Goal: Task Accomplishment & Management: Manage account settings

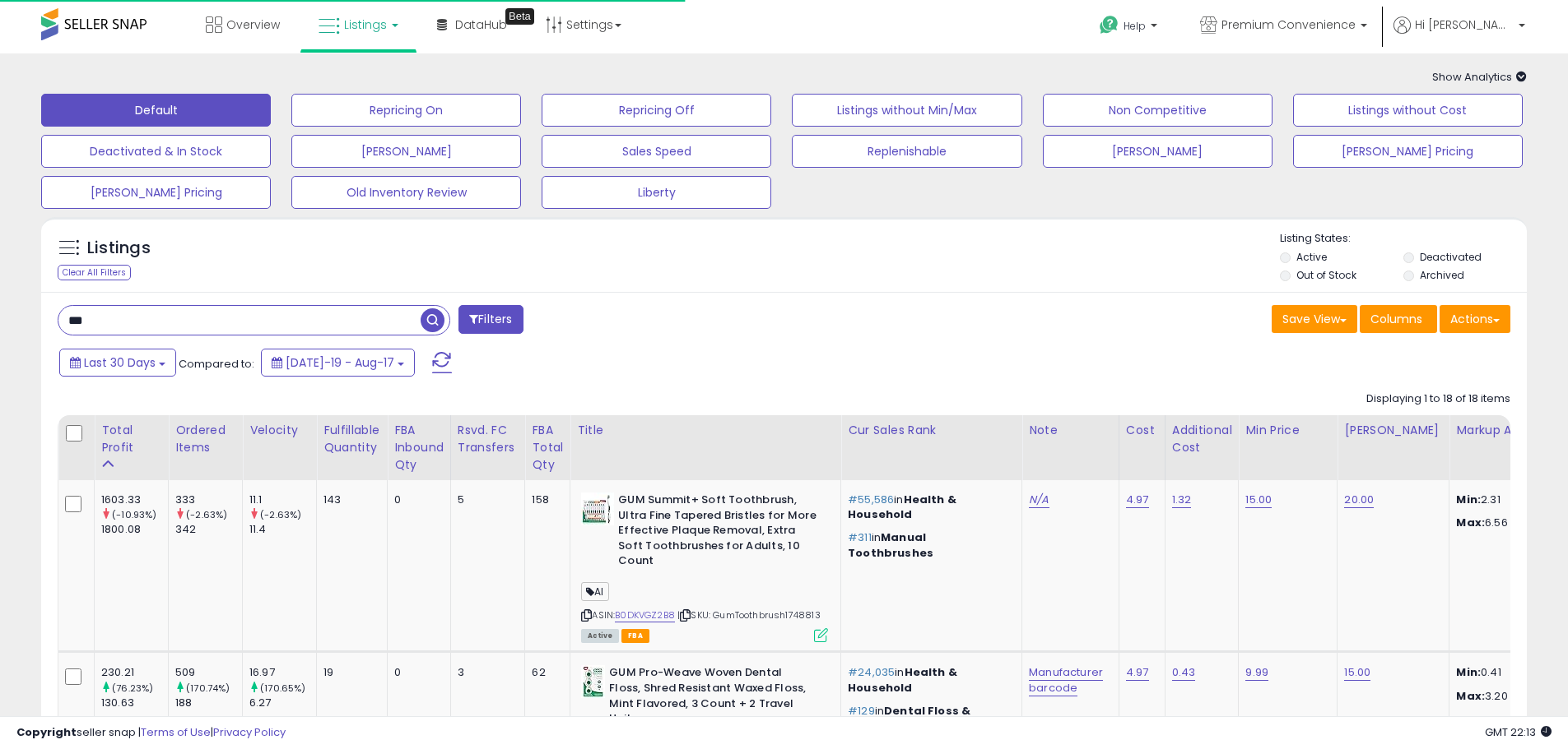
scroll to position [0, 148]
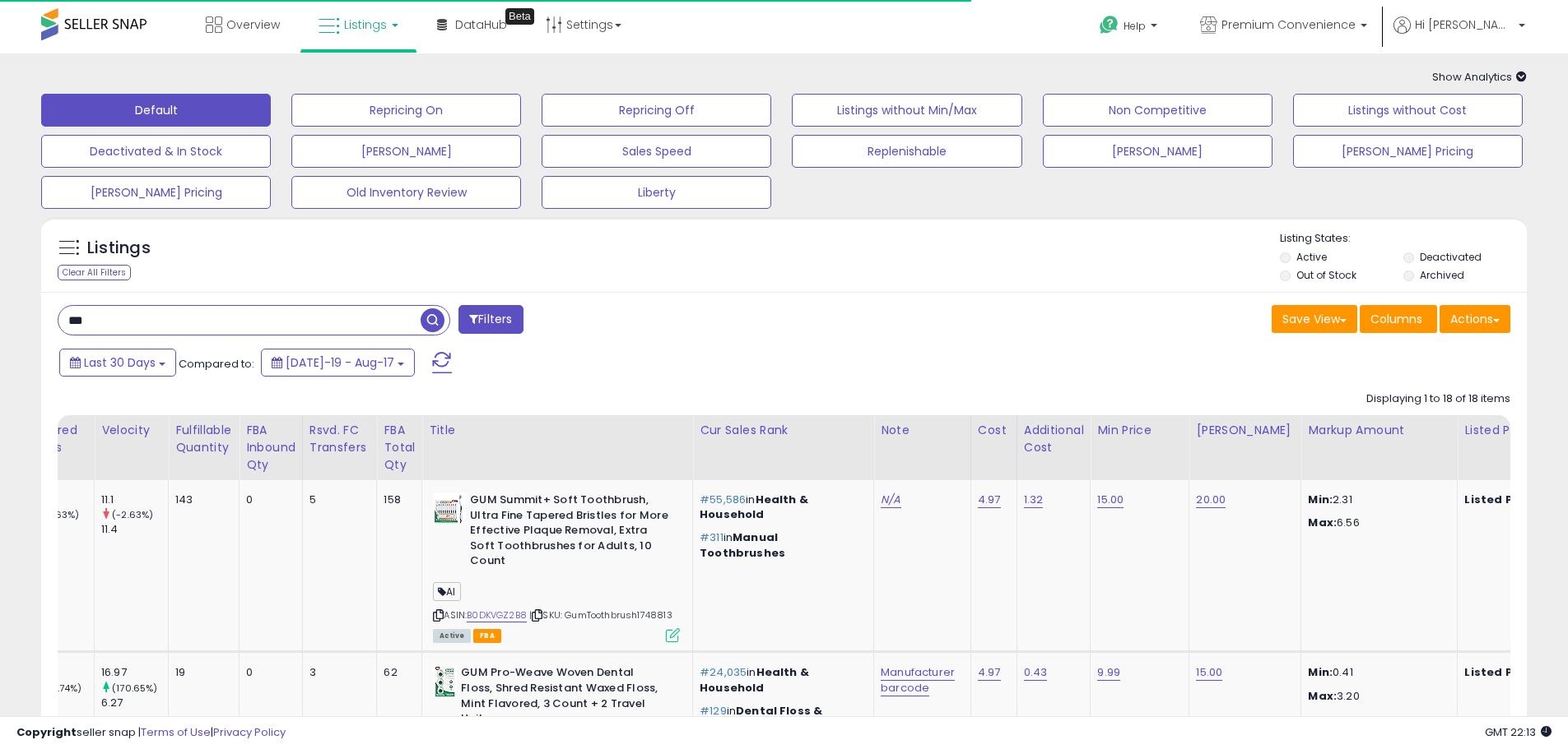
drag, startPoint x: 146, startPoint y: 317, endPoint x: 25, endPoint y: 331, distance: 121.8
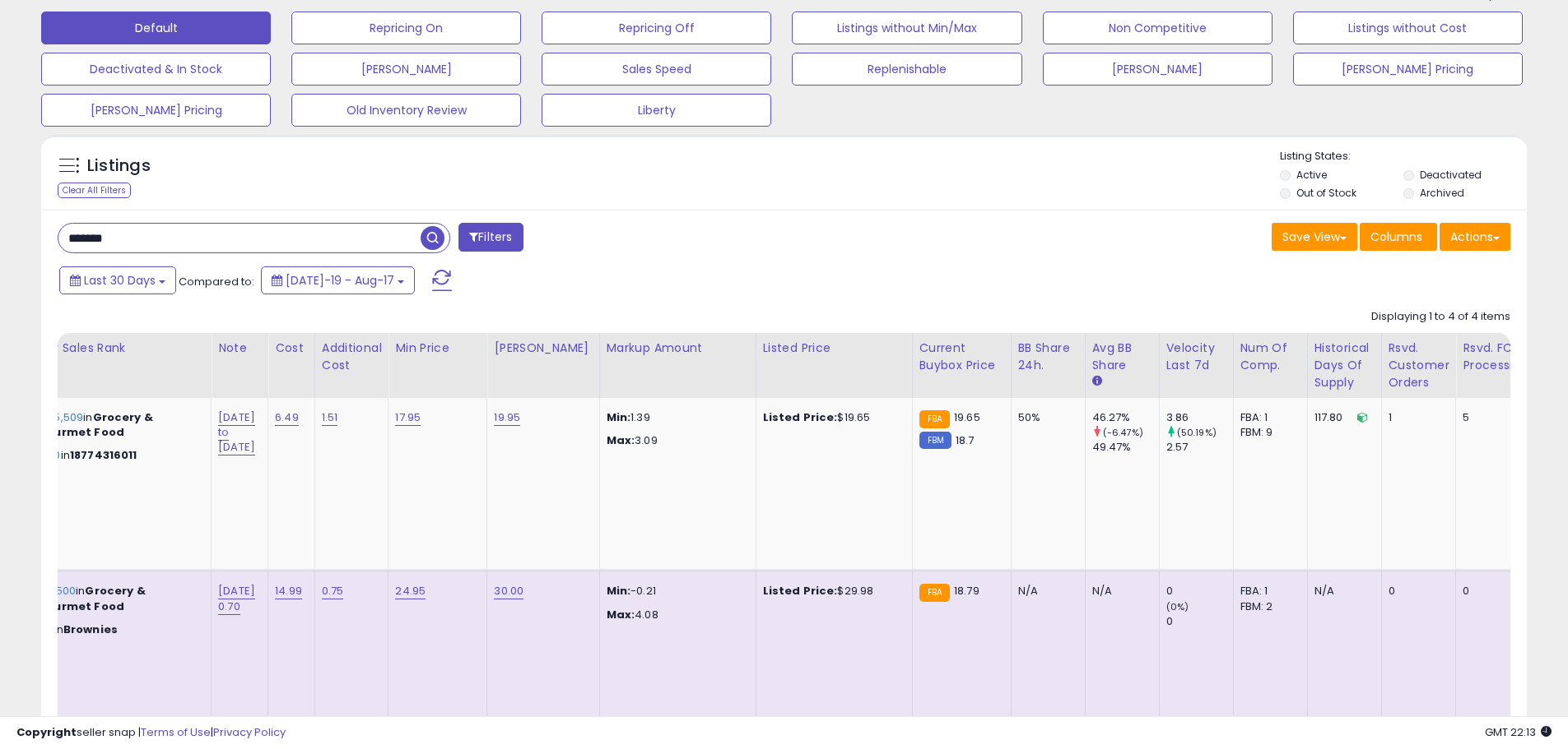
scroll to position [0, 0]
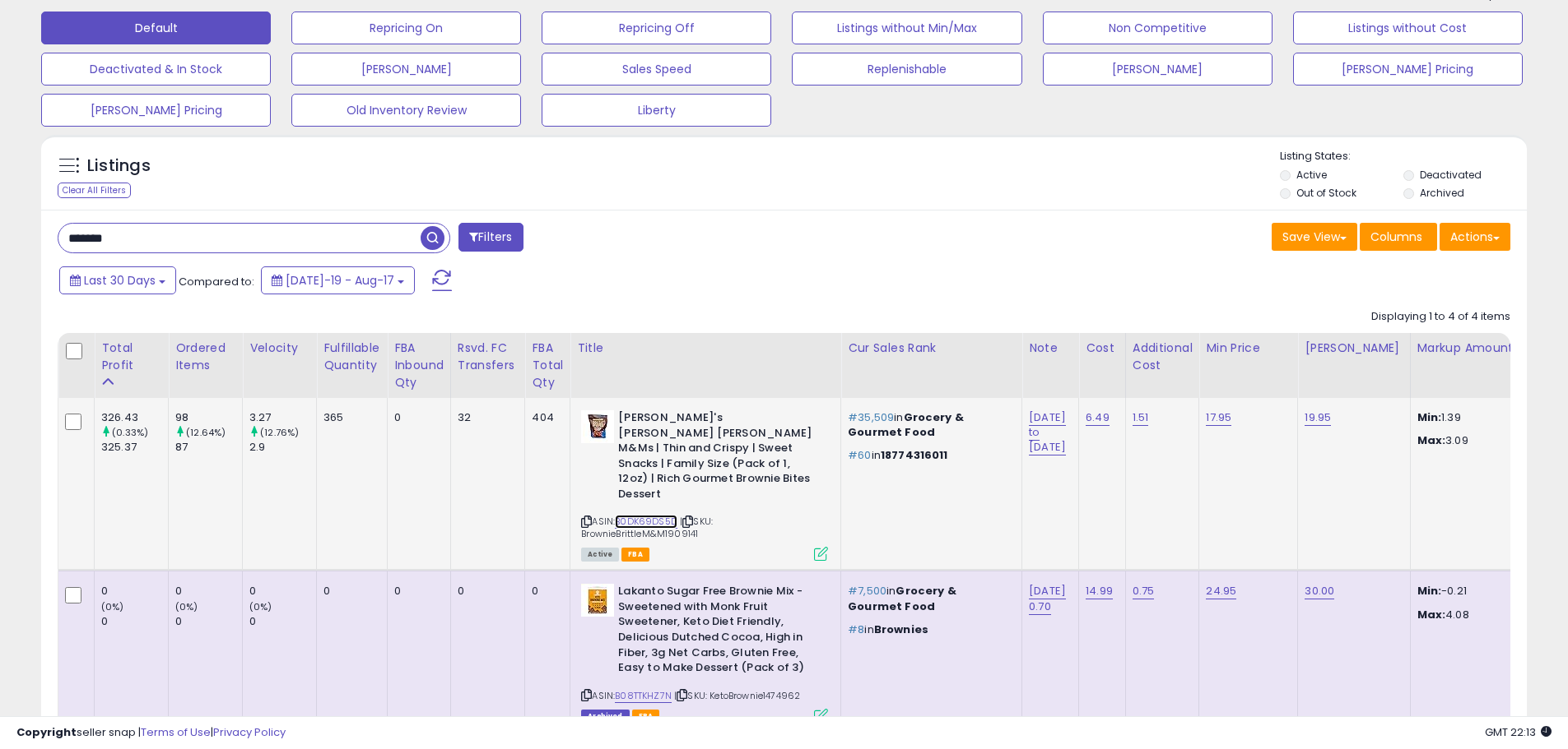
click at [650, 515] on link "B0DK69DS5D" at bounding box center [646, 522] width 63 height 14
drag, startPoint x: 191, startPoint y: 237, endPoint x: -53, endPoint y: 236, distance: 244.0
click at [0, 236] on html "Unable to login Retrieving listings data.. has not yet accepted the Terms of Us…" at bounding box center [784, 292] width 1568 height 749
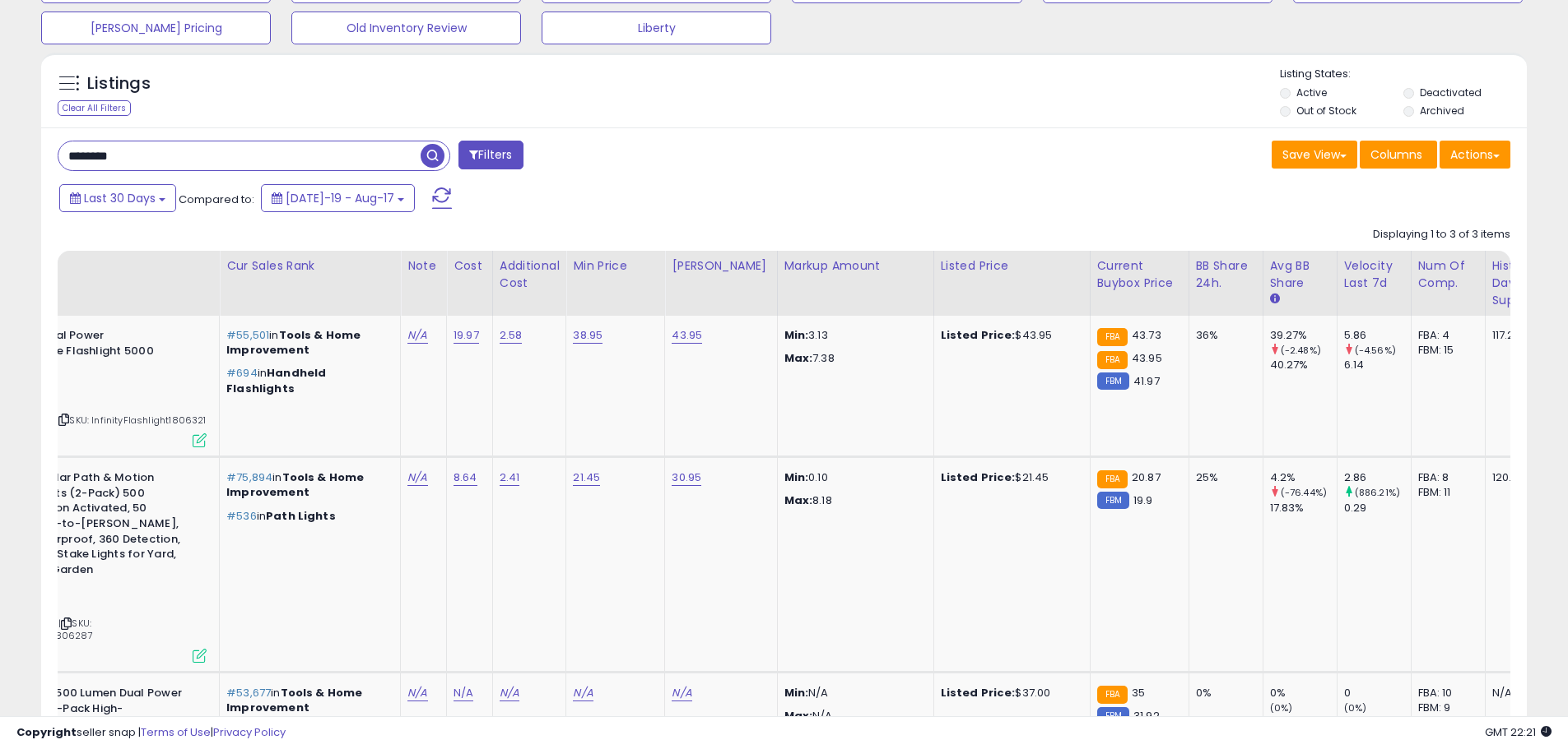
scroll to position [0, 617]
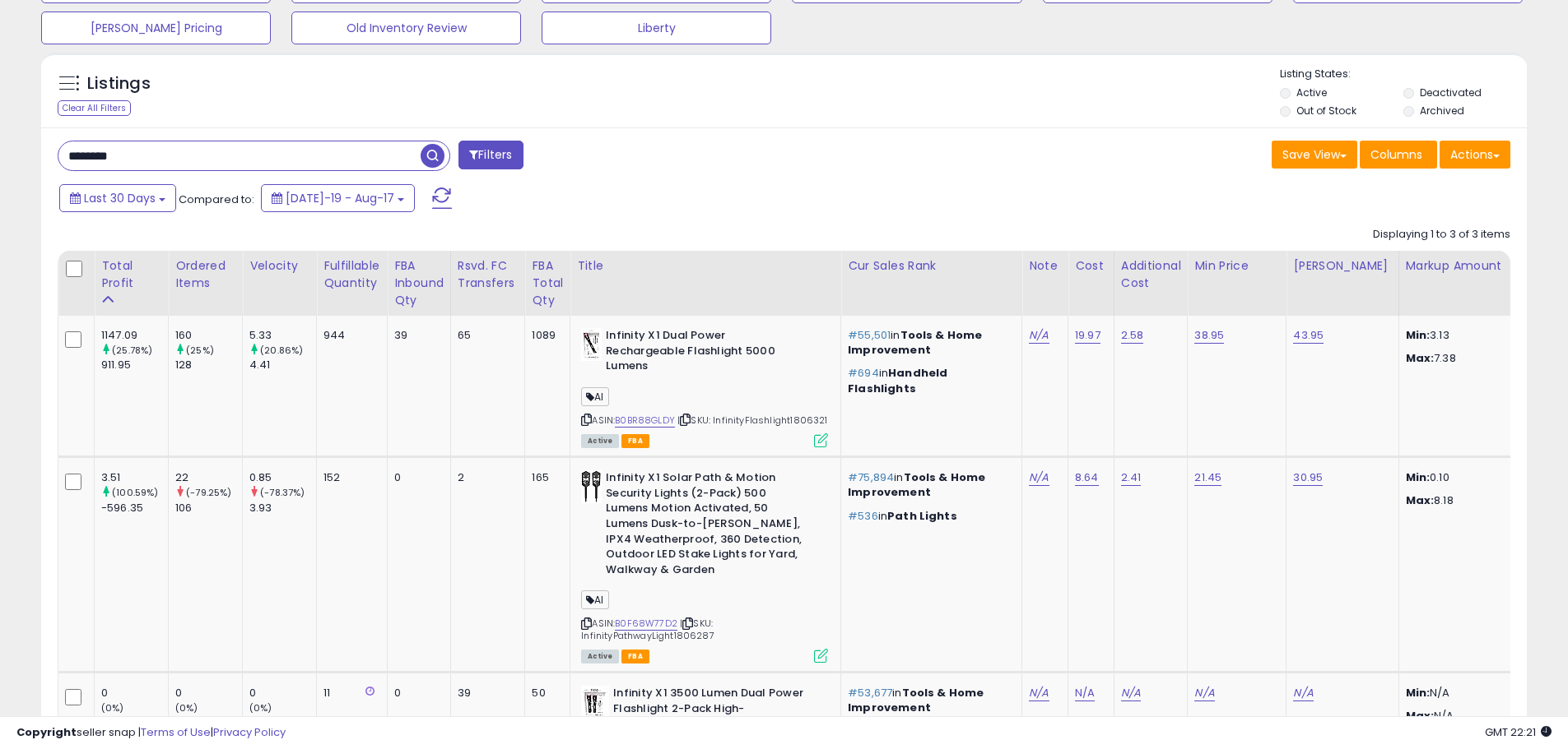
drag, startPoint x: -37, startPoint y: 148, endPoint x: -61, endPoint y: 148, distance: 24.0
click at [0, 148] on html "Unable to login Retrieving listings data.. has not yet accepted the Terms of Us…" at bounding box center [784, 210] width 1568 height 749
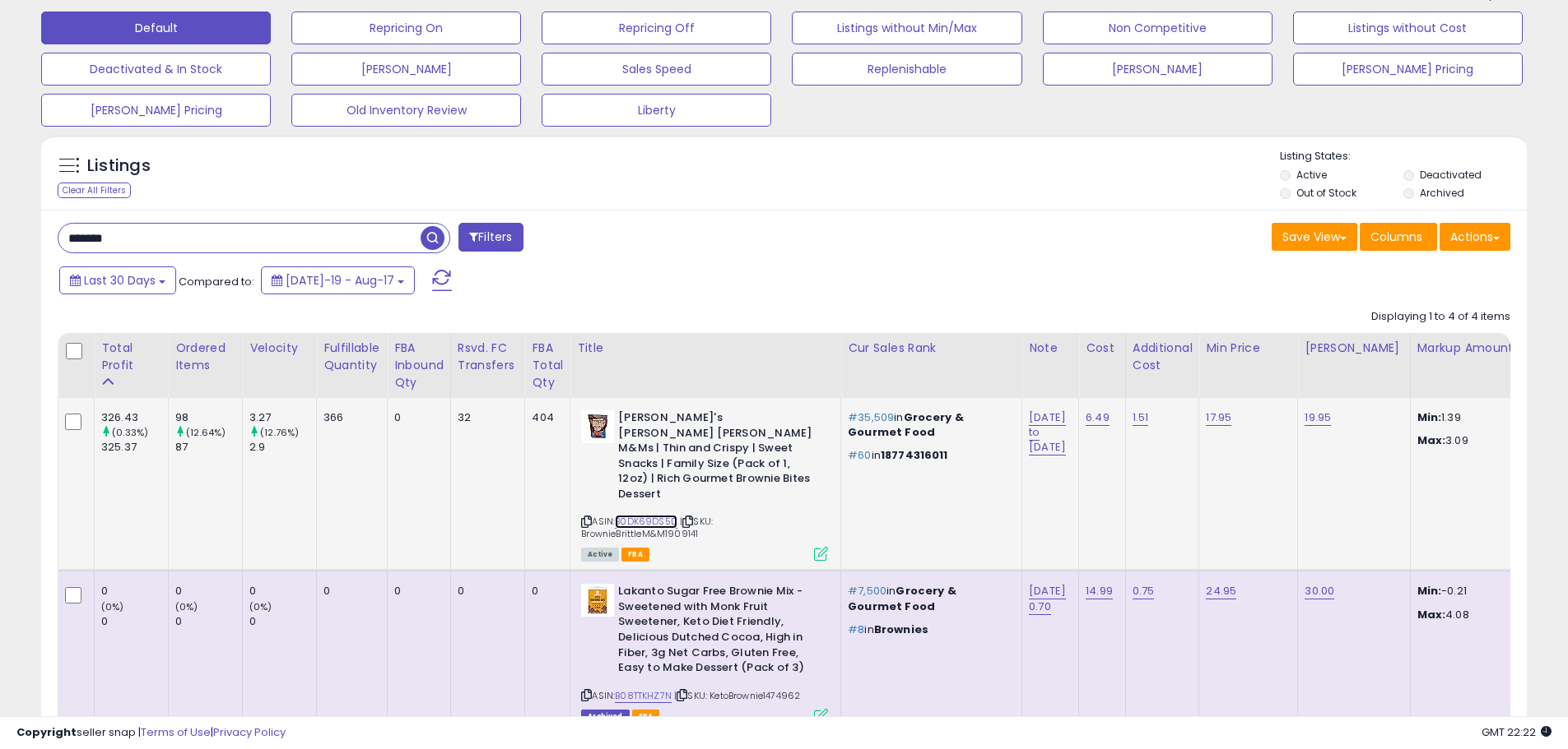
click at [660, 515] on link "B0DK69DS5D" at bounding box center [646, 522] width 63 height 14
click at [690, 518] on icon at bounding box center [688, 522] width 10 height 9
drag, startPoint x: 91, startPoint y: 232, endPoint x: 72, endPoint y: 233, distance: 19.0
click at [65, 235] on div "******* Filters Save View Save As New View Update Current View" at bounding box center [784, 666] width 1486 height 913
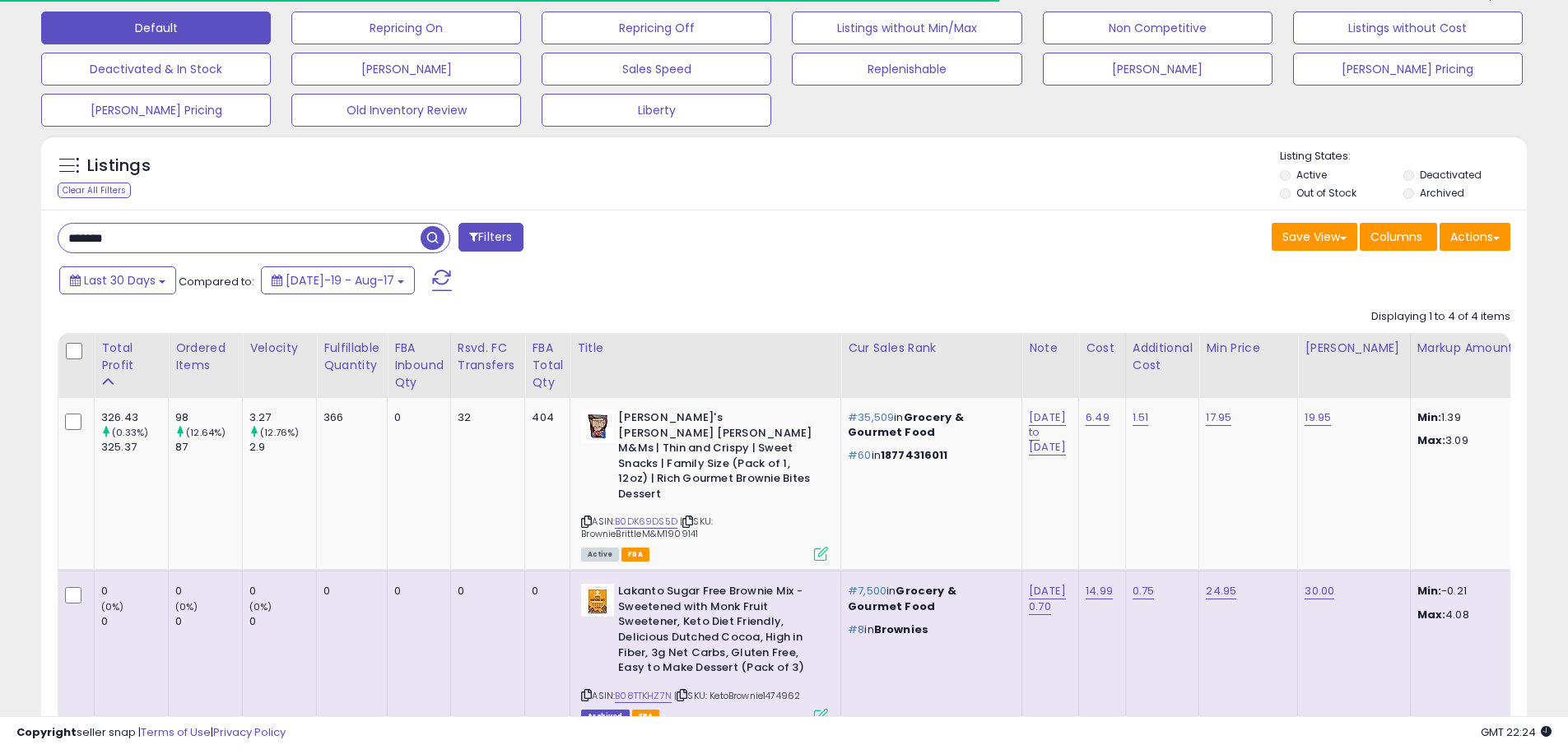
drag, startPoint x: 125, startPoint y: 234, endPoint x: -160, endPoint y: 251, distance: 285.5
click at [0, 251] on html "Unable to login Retrieving listings data.. has not yet accepted the Terms of Us…" at bounding box center [784, 292] width 1568 height 749
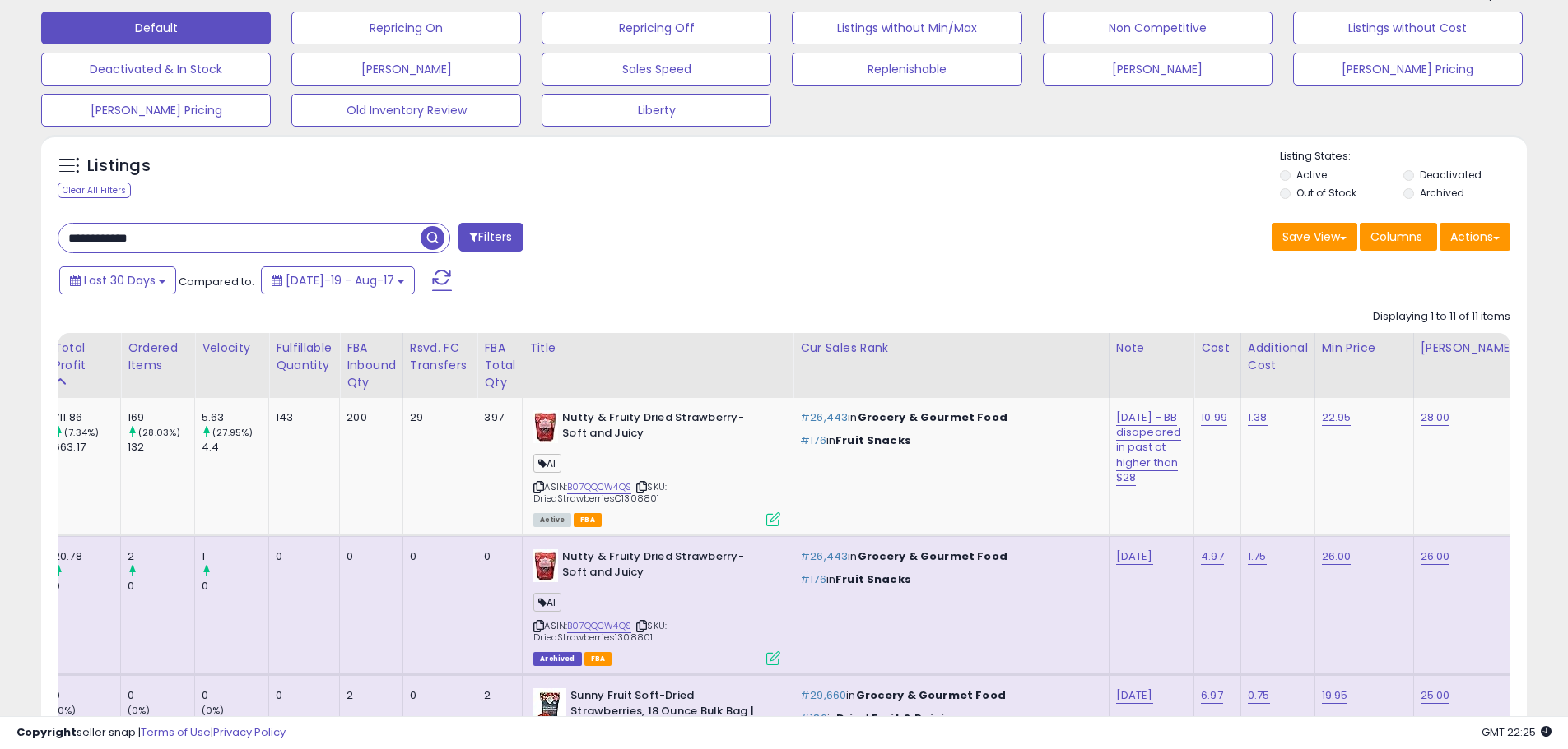
scroll to position [0, 0]
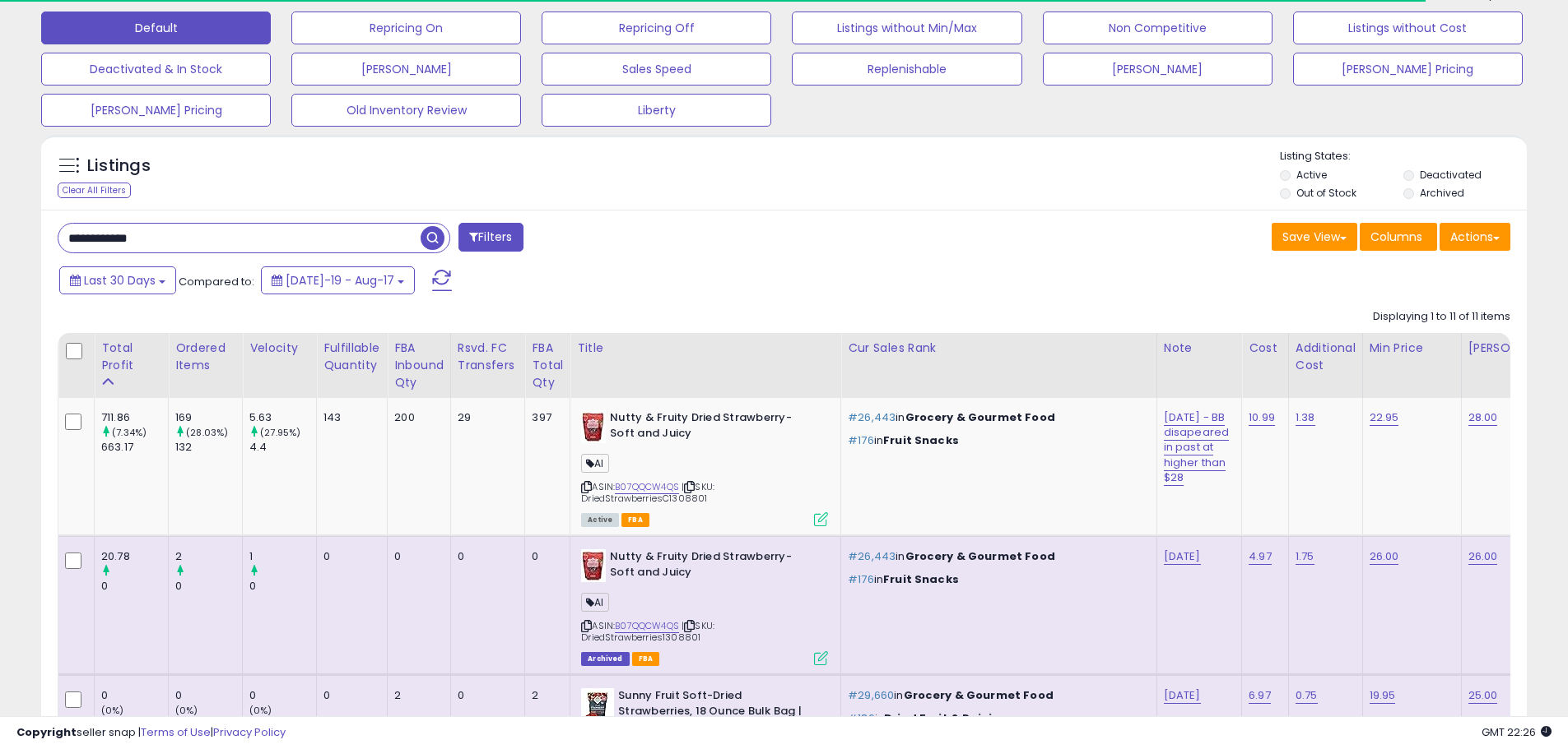
click at [164, 237] on input "**********" at bounding box center [239, 238] width 362 height 29
drag, startPoint x: 164, startPoint y: 236, endPoint x: -39, endPoint y: 235, distance: 203.0
click at [0, 235] on html "Unable to login Retrieving listings data.. has not yet accepted the Terms of Us…" at bounding box center [784, 292] width 1568 height 749
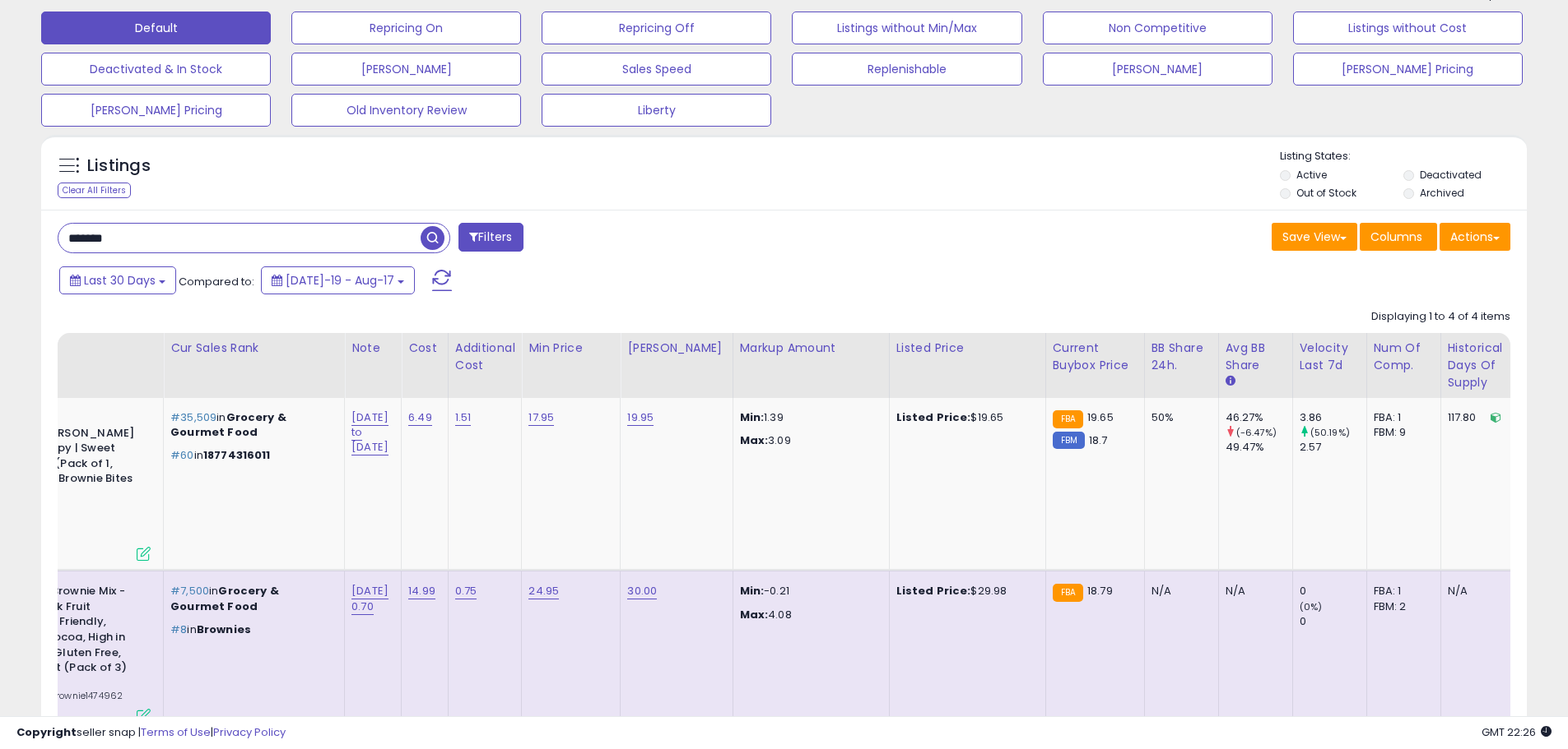
scroll to position [0, 539]
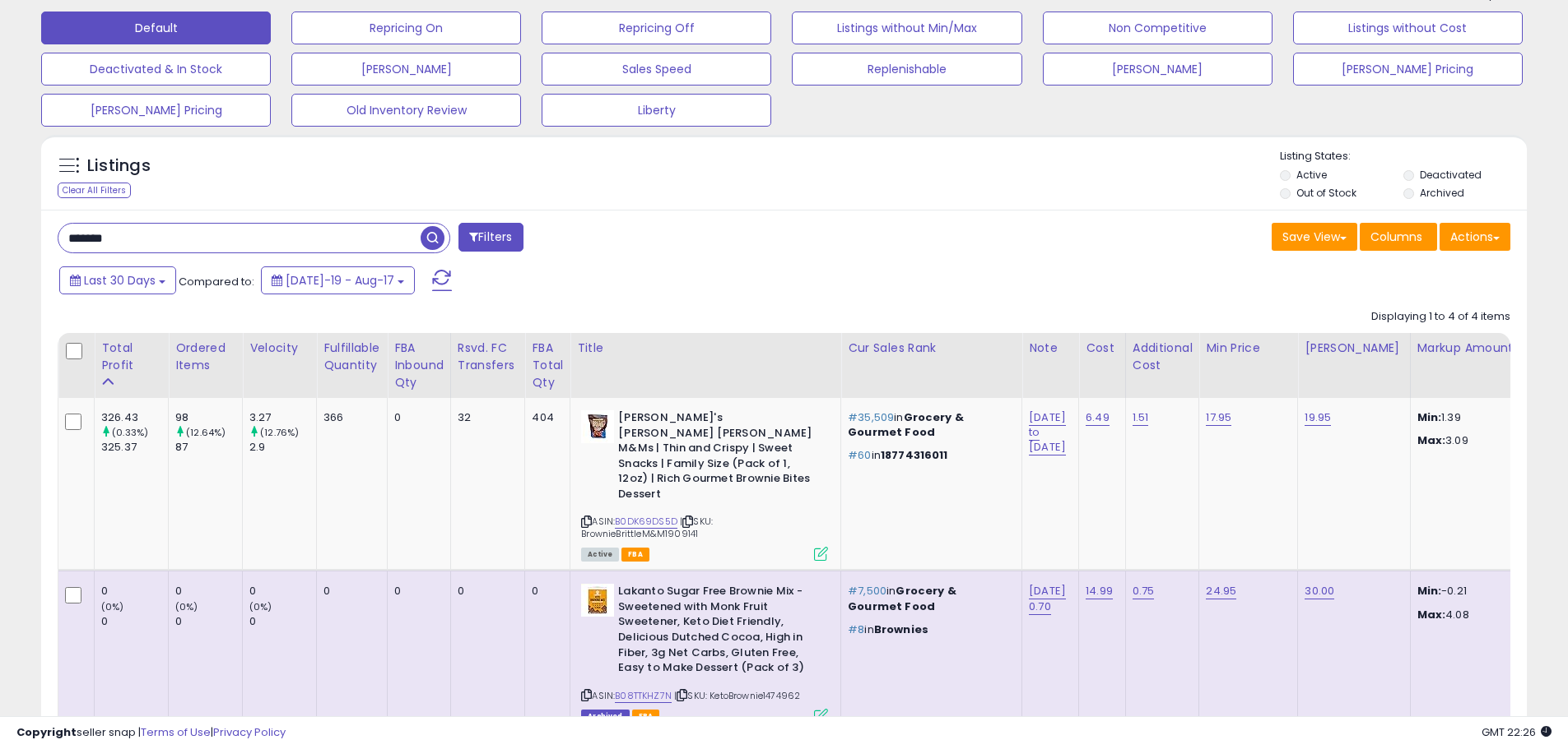
drag, startPoint x: 117, startPoint y: 232, endPoint x: -50, endPoint y: 249, distance: 167.9
click at [0, 249] on html "Unable to login Retrieving listings data.. has not yet accepted the Terms of Us…" at bounding box center [784, 292] width 1568 height 749
type input "*****"
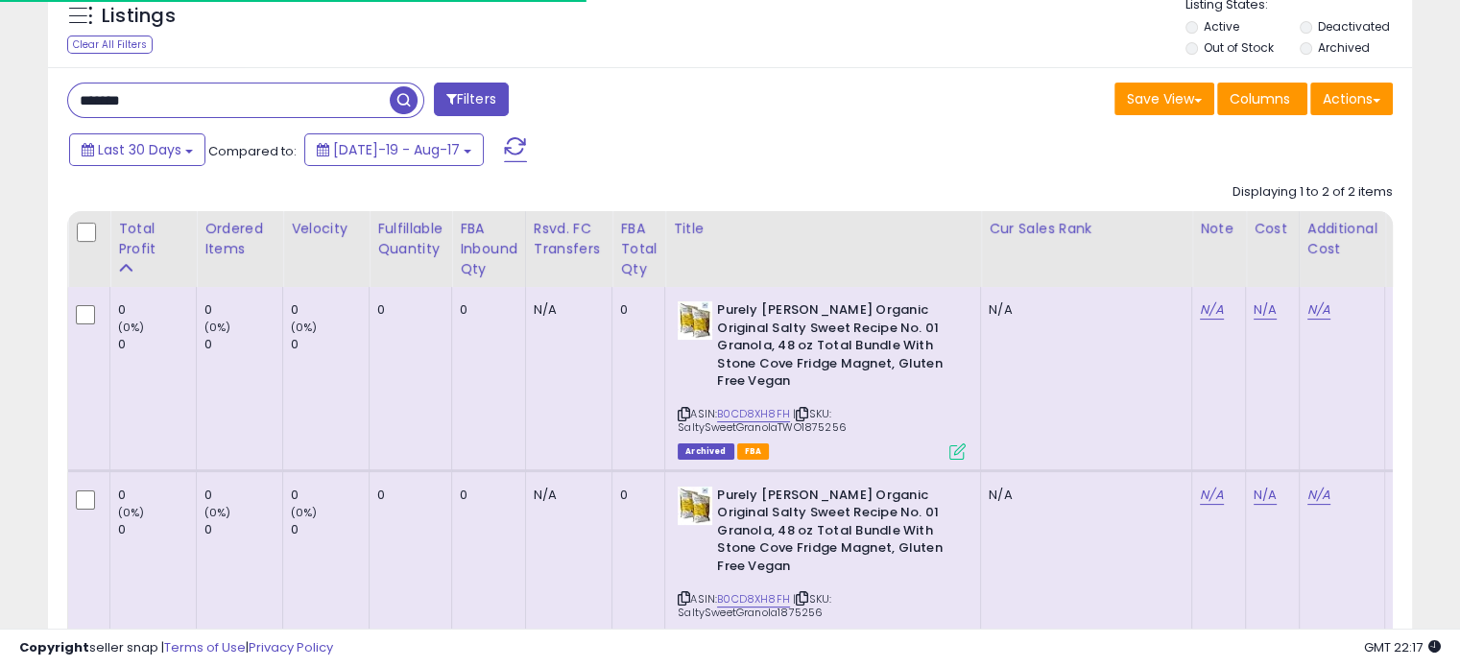
scroll to position [192, 0]
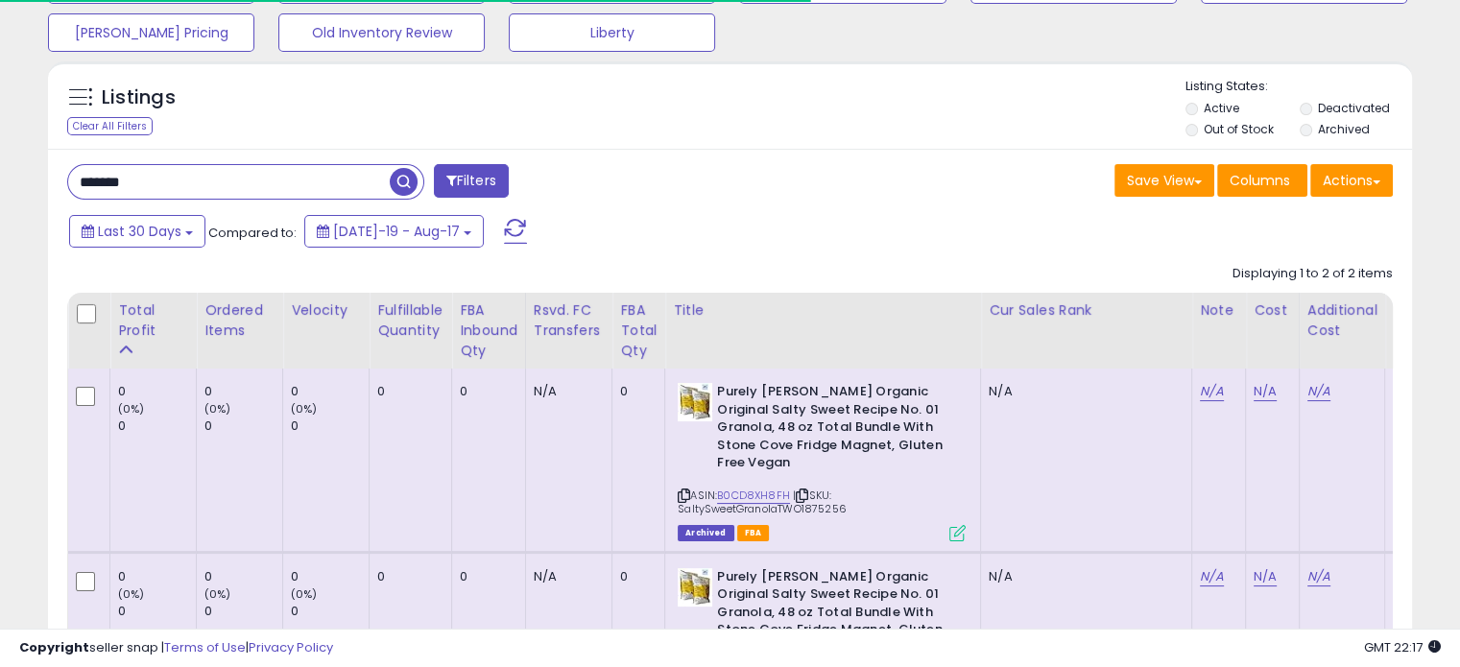
drag, startPoint x: 132, startPoint y: 167, endPoint x: -16, endPoint y: 177, distance: 149.1
click at [0, 177] on html "Unable to login Retrieving listings data.. has not yet accepted the Terms of Us…" at bounding box center [730, 141] width 1460 height 667
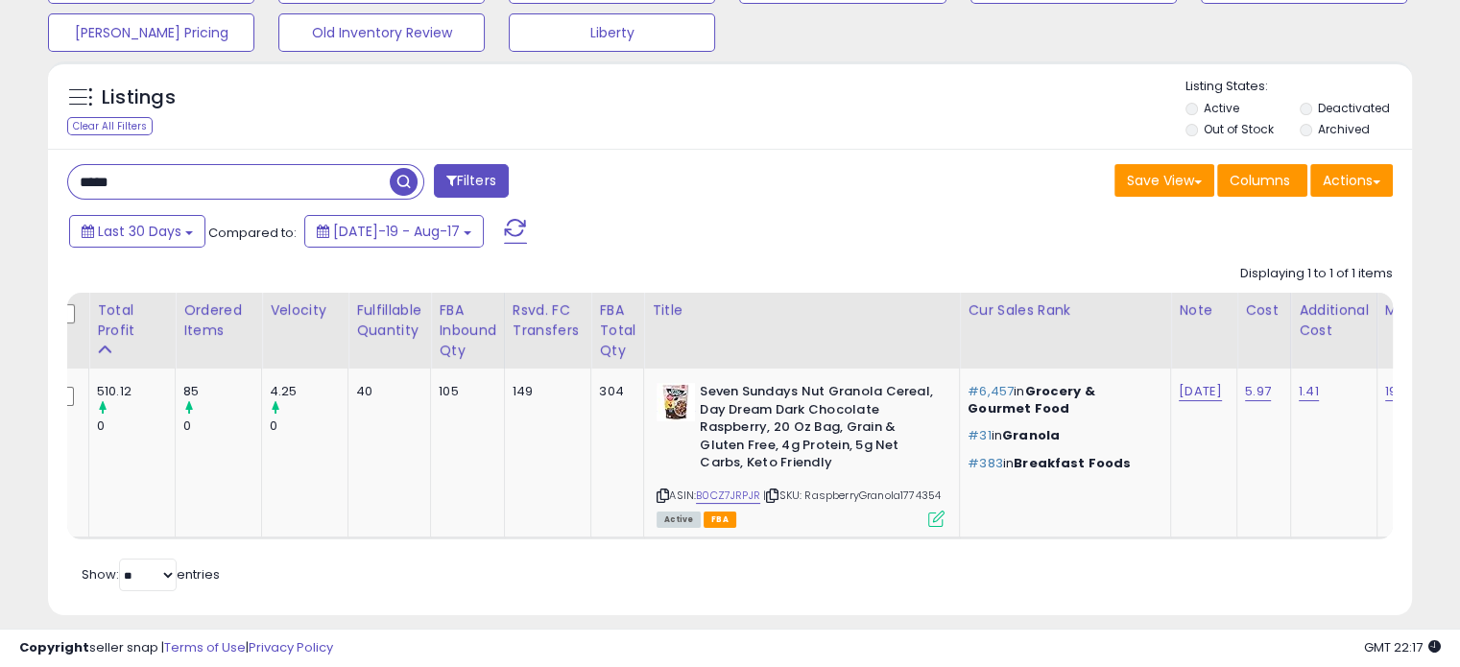
scroll to position [0, 0]
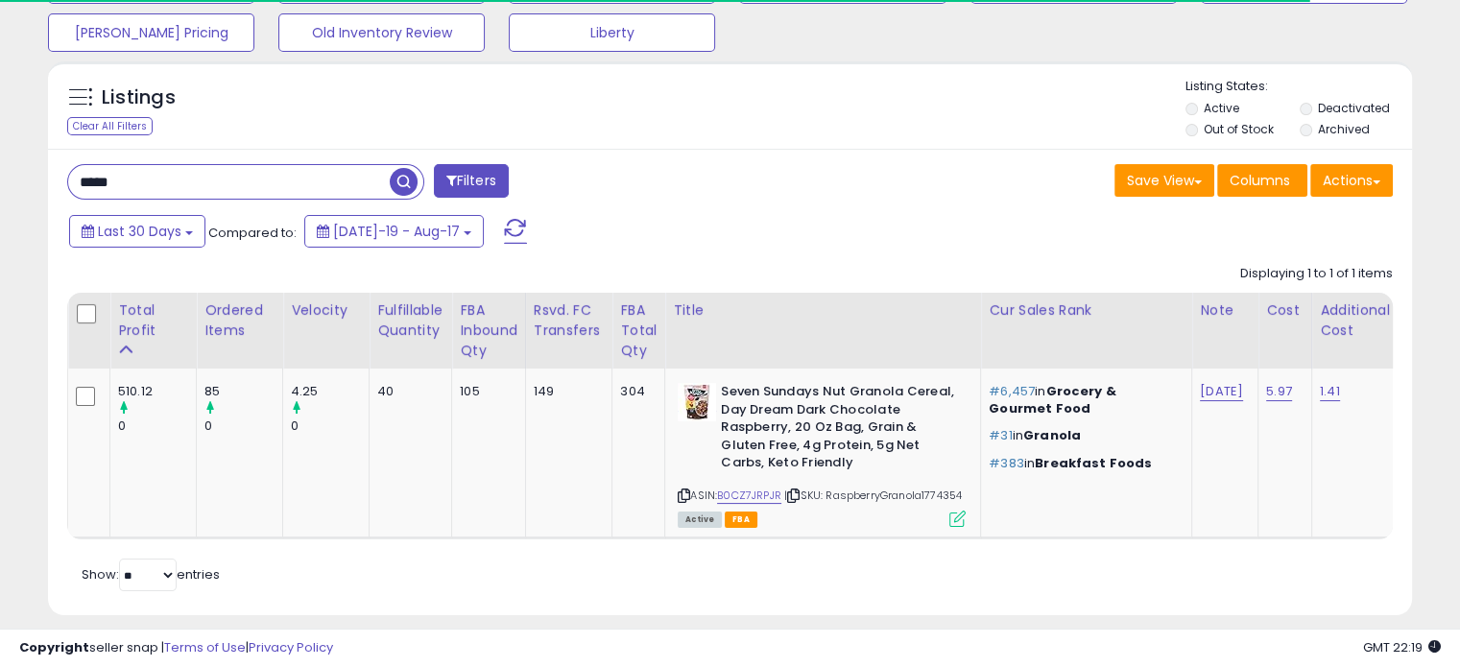
drag, startPoint x: 202, startPoint y: 179, endPoint x: -27, endPoint y: 186, distance: 228.6
click at [0, 186] on html "Unable to login Retrieving listings data.. has not yet accepted the Terms of Us…" at bounding box center [730, 141] width 1460 height 667
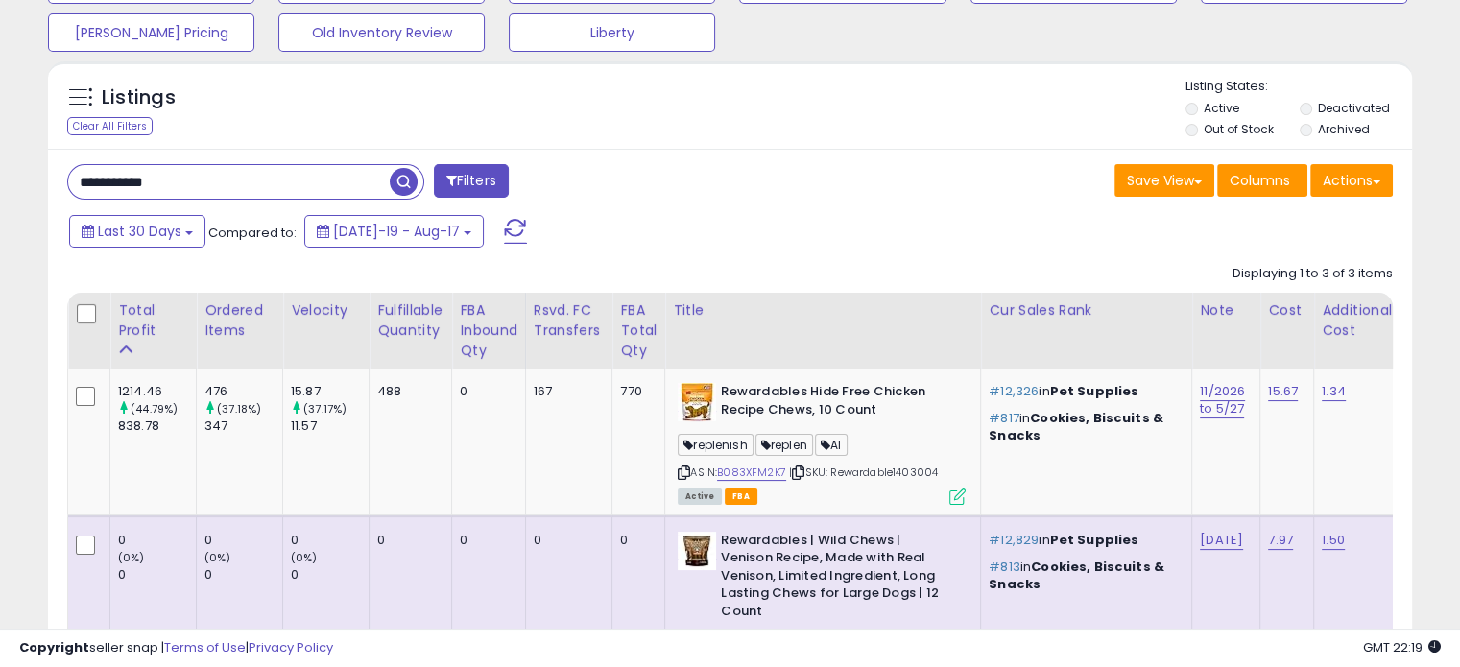
drag, startPoint x: 147, startPoint y: 187, endPoint x: -36, endPoint y: 187, distance: 183.3
click at [0, 187] on html "Unable to login Retrieving listings data.. has not yet accepted the Terms of Us…" at bounding box center [730, 141] width 1460 height 667
type input "***"
